Goal: Register for event/course

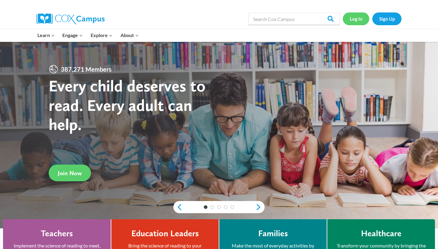
click at [359, 16] on link "Log In" at bounding box center [356, 18] width 26 height 12
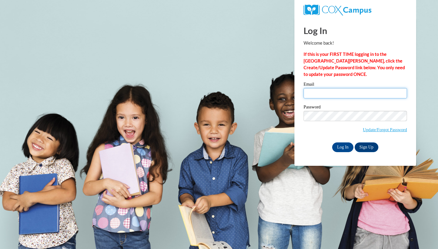
click at [318, 90] on input "Email" at bounding box center [355, 93] width 103 height 10
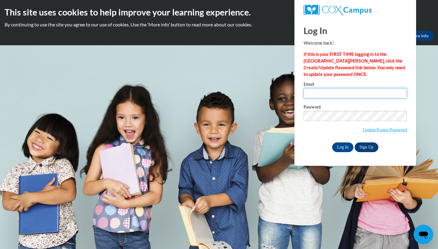
type input "jcarlis1@my.westga.edu"
click at [339, 144] on input "Log In" at bounding box center [342, 148] width 21 height 10
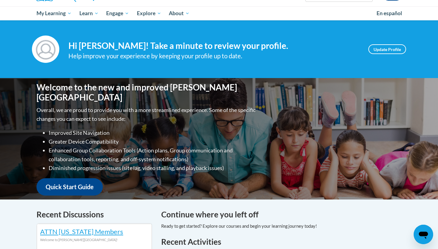
scroll to position [51, 0]
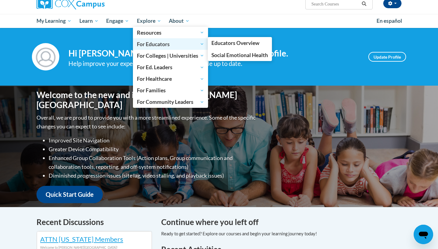
click at [152, 45] on span "For Educators" at bounding box center [170, 43] width 67 height 7
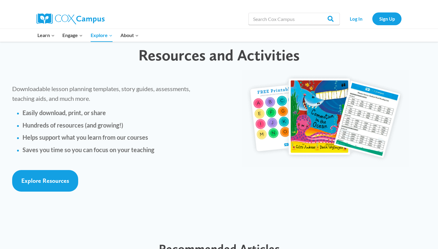
scroll to position [1356, 0]
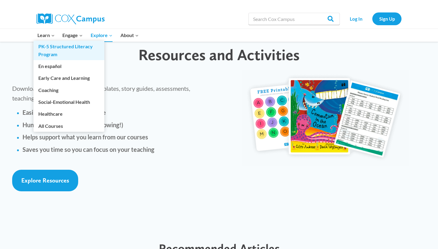
click at [45, 47] on link "PK-5 Structured Literacy Program" at bounding box center [68, 50] width 71 height 19
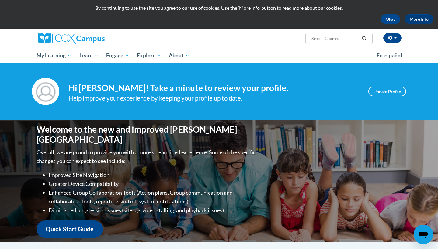
scroll to position [16, 0]
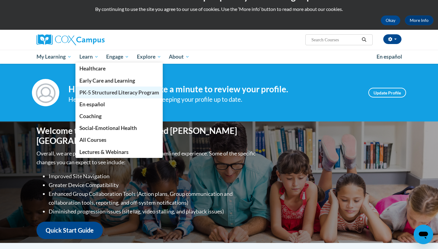
click at [91, 92] on span "PK-5 Structured Literacy Program" at bounding box center [119, 92] width 80 height 6
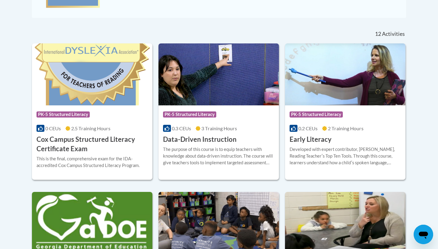
scroll to position [220, 0]
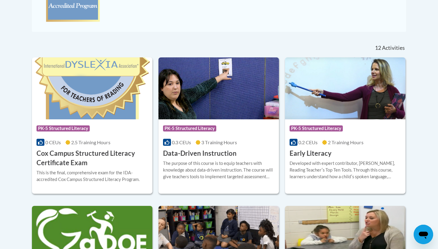
click at [323, 113] on img at bounding box center [345, 88] width 120 height 62
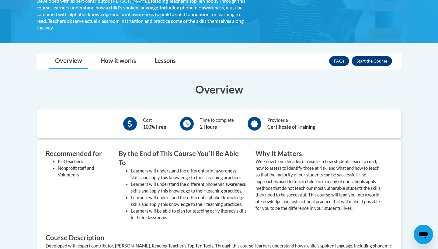
scroll to position [132, 0]
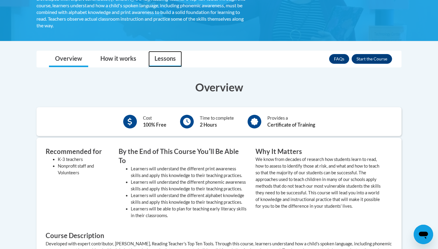
click at [165, 59] on link "Lessons" at bounding box center [164, 59] width 33 height 16
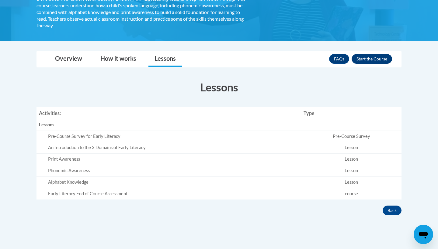
click at [377, 58] on button "Enroll" at bounding box center [372, 59] width 40 height 10
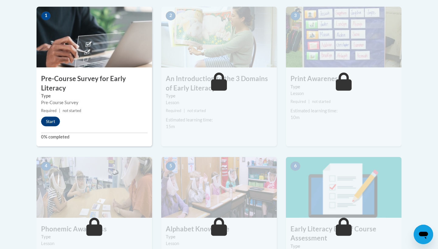
scroll to position [200, 0]
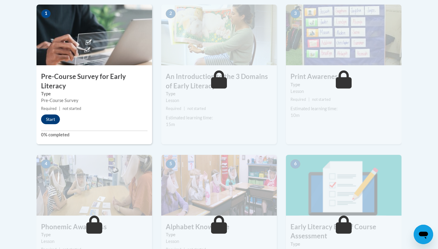
click at [48, 121] on button "Start" at bounding box center [50, 120] width 19 height 10
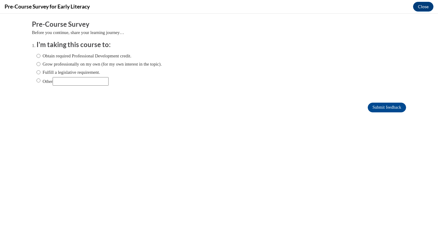
scroll to position [0, 0]
click at [36, 72] on input "Fulfill a legislative requirement." at bounding box center [38, 72] width 4 height 7
radio input "true"
click at [380, 106] on input "Submit feedback" at bounding box center [387, 108] width 38 height 10
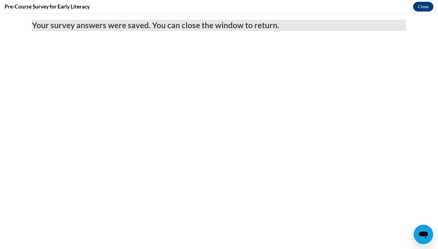
click at [423, 6] on button "Close" at bounding box center [423, 7] width 20 height 10
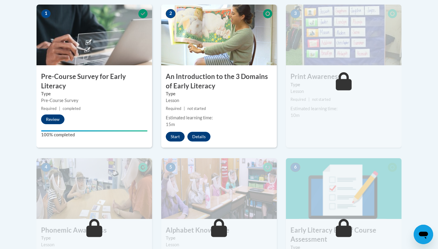
click at [166, 136] on button "Start" at bounding box center [175, 137] width 19 height 10
